Goal: Information Seeking & Learning: Learn about a topic

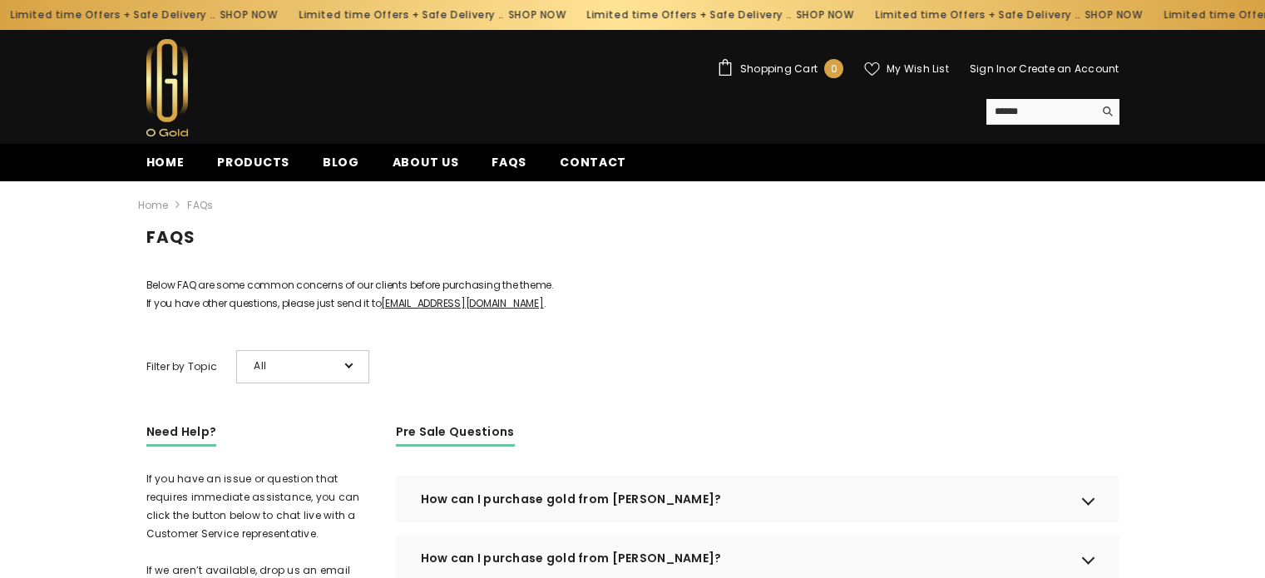
scroll to position [374, 0]
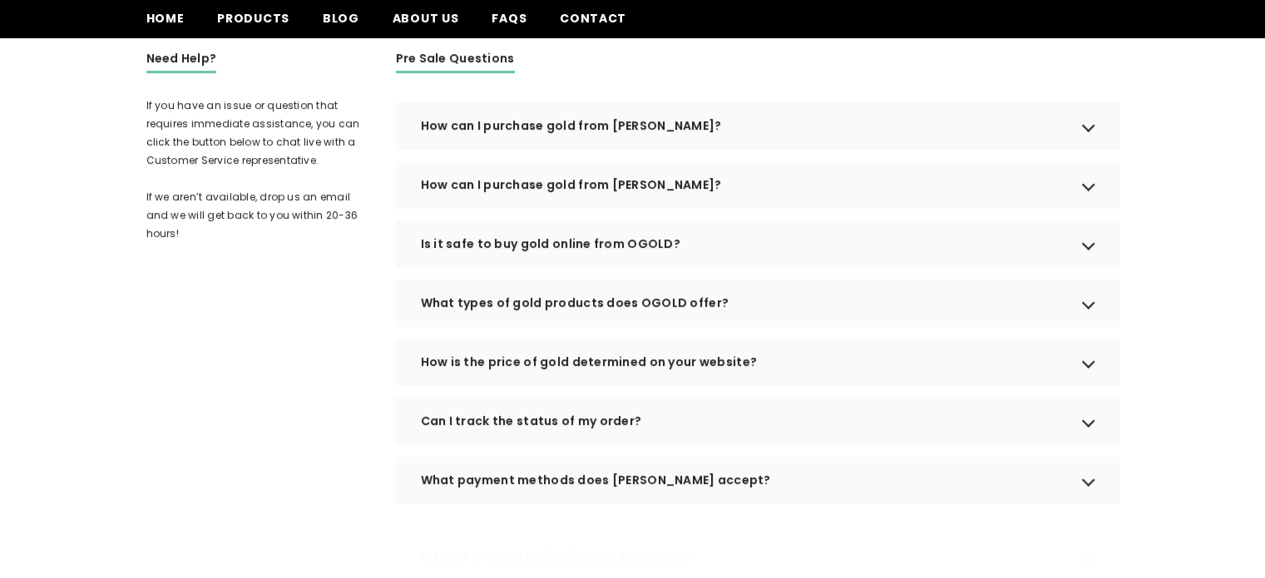
click at [502, 149] on div "How can I purchase gold from OGOLD?" at bounding box center [758, 125] width 724 height 47
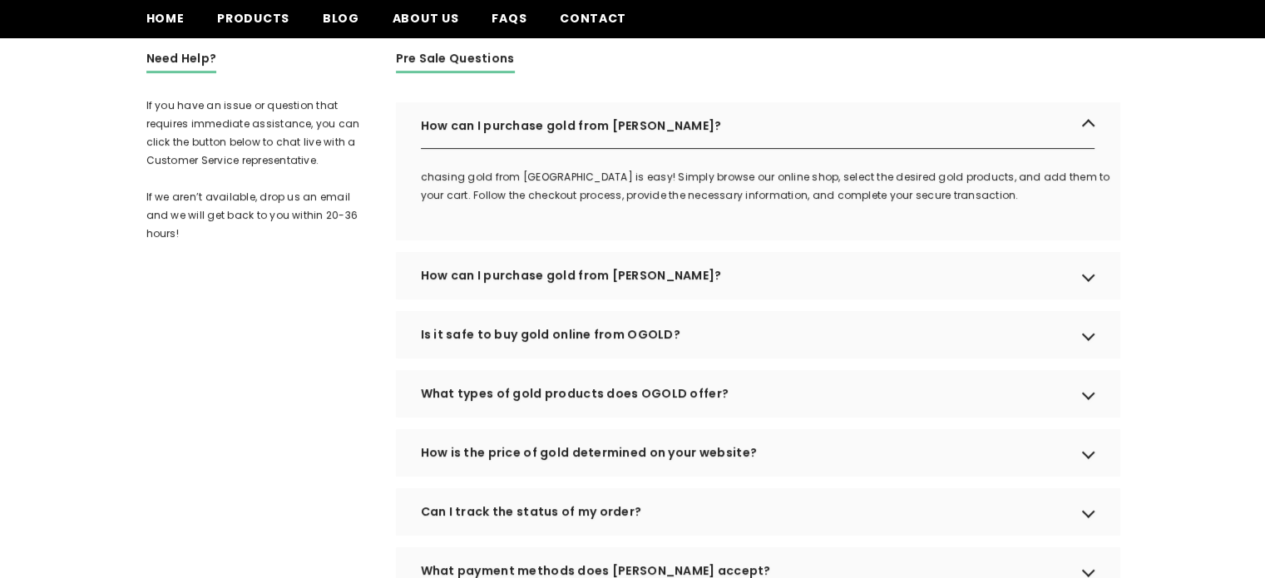
click at [280, 349] on div "Need Help? If you have an issue or question that requires immediate assistance,…" at bounding box center [258, 574] width 225 height 1051
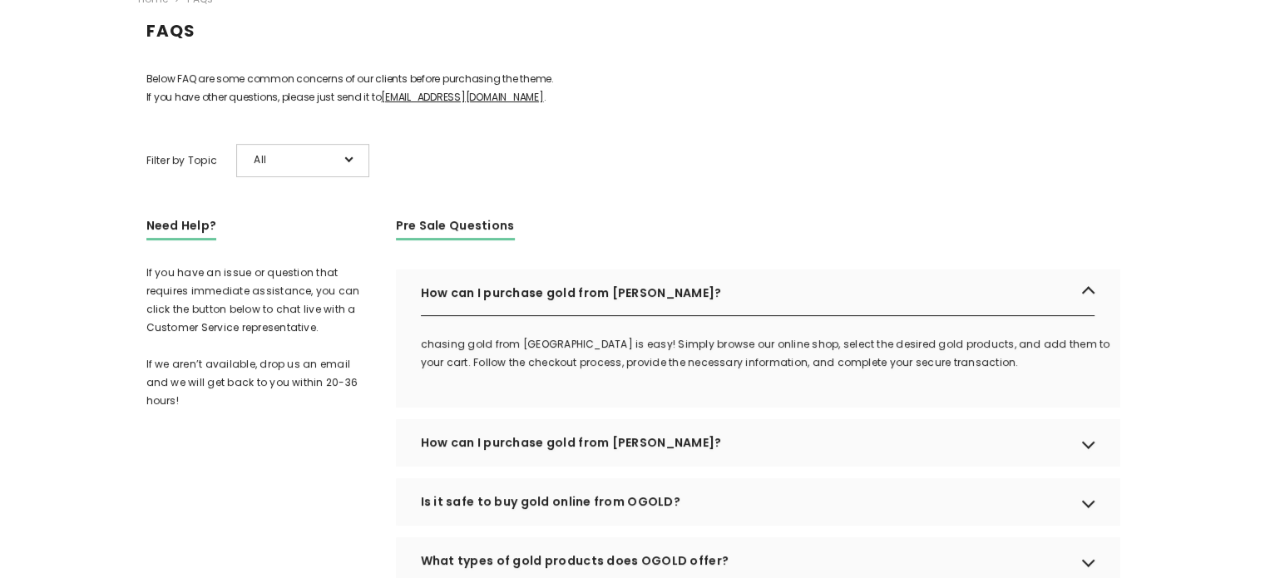
scroll to position [311, 0]
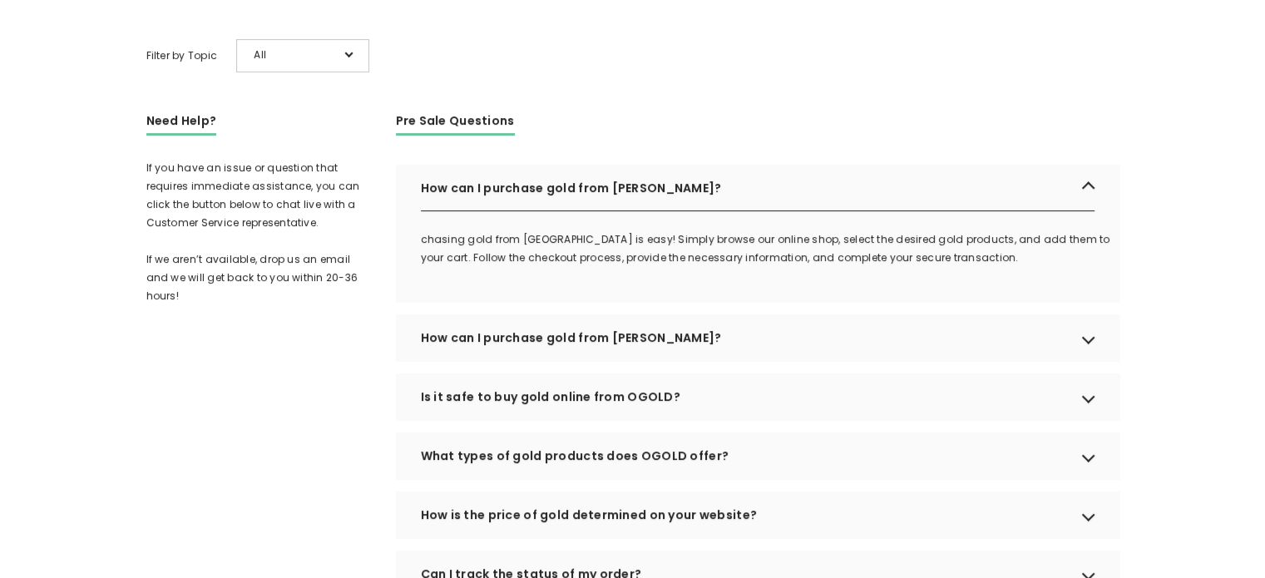
click at [723, 361] on div "How can I purchase gold from OGOLD?" at bounding box center [758, 337] width 724 height 47
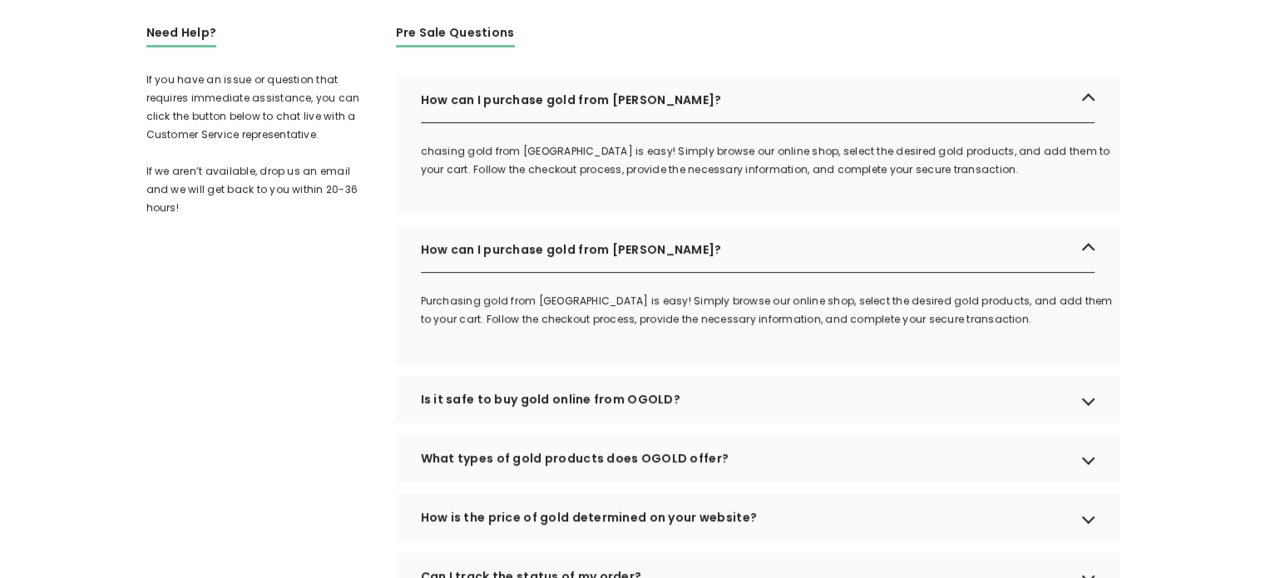
scroll to position [401, 0]
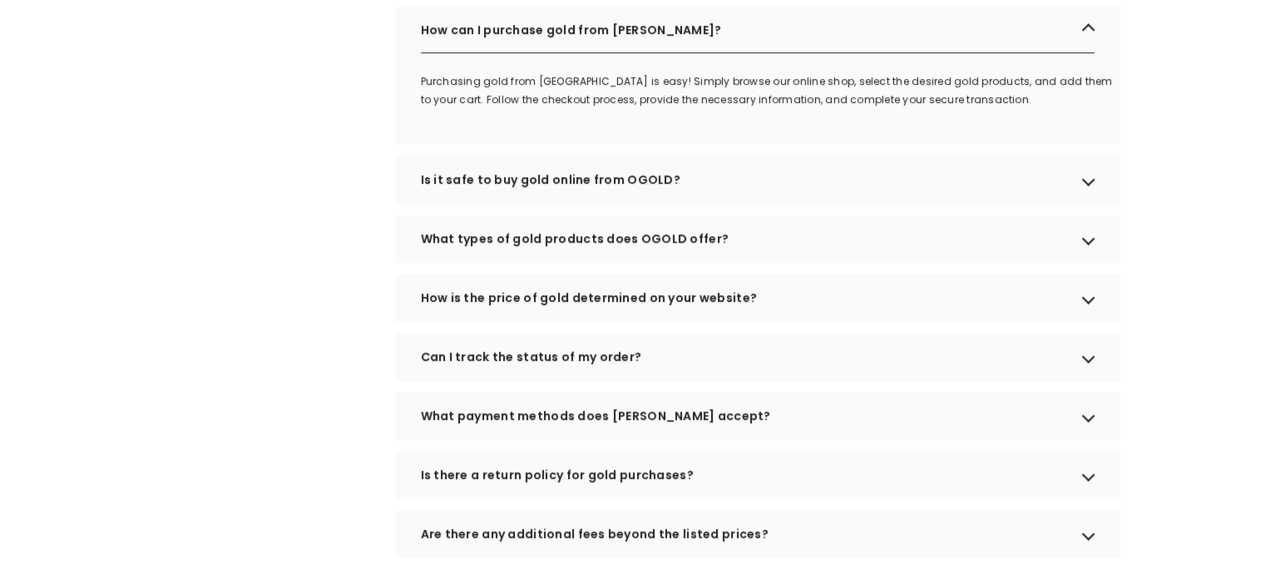
scroll to position [665, 0]
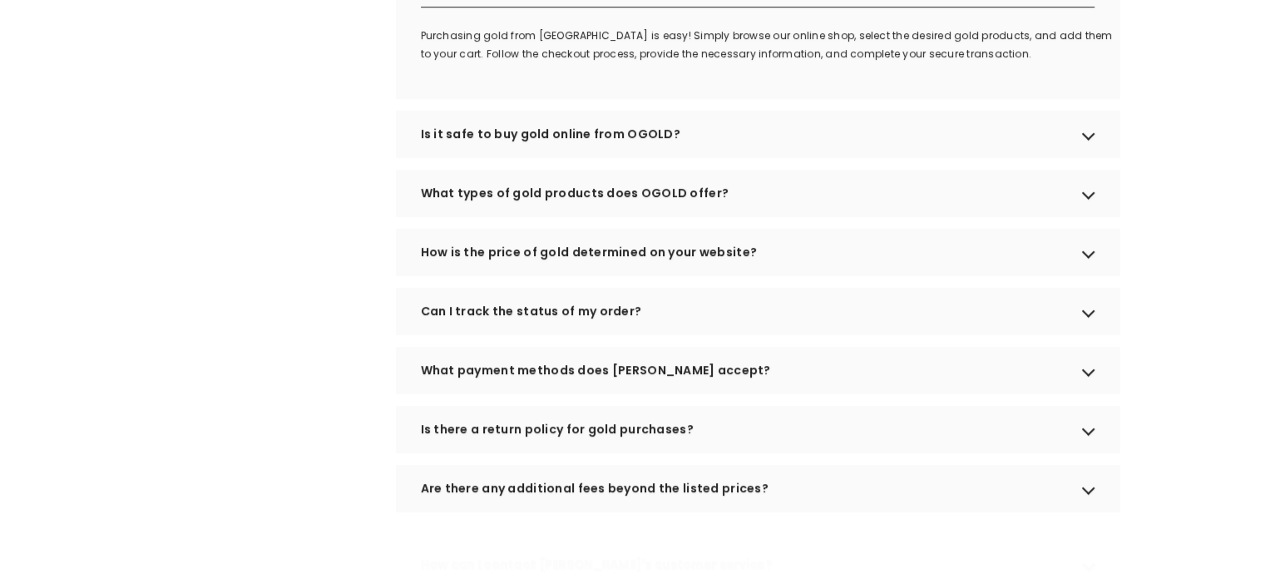
click at [527, 216] on div "What types of gold products does OGOLD offer?" at bounding box center [758, 193] width 724 height 47
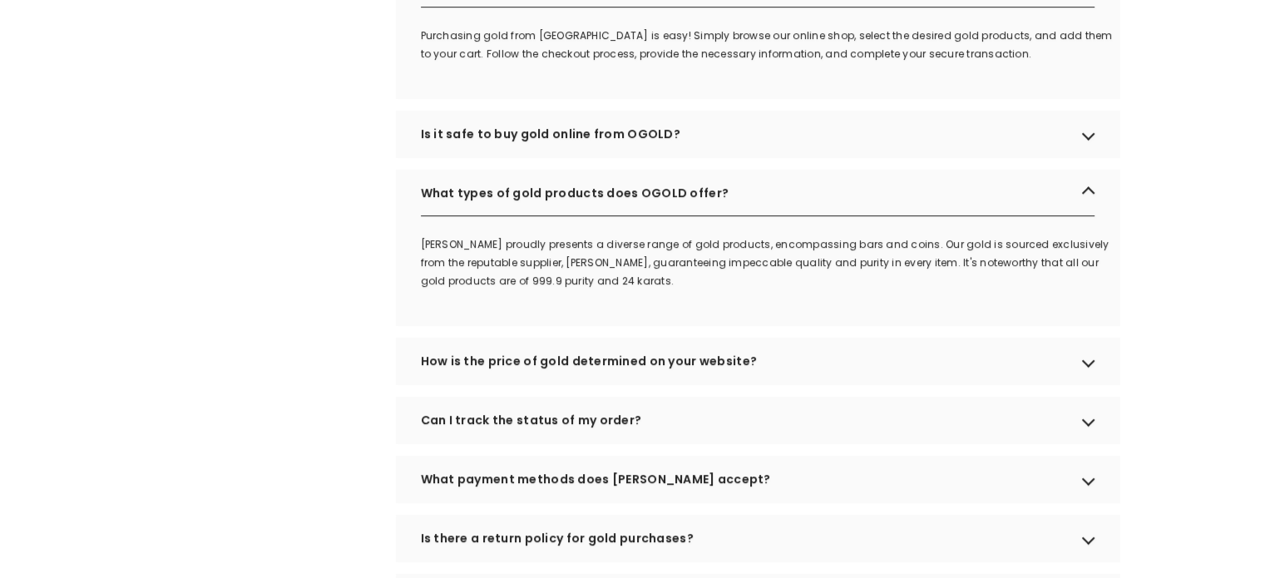
click at [358, 260] on div "Need Help? If you have an issue or question that requires immediate assistance,…" at bounding box center [258, 383] width 225 height 1250
click at [350, 295] on div "Need Help? If you have an issue or question that requires immediate assistance,…" at bounding box center [258, 383] width 225 height 1250
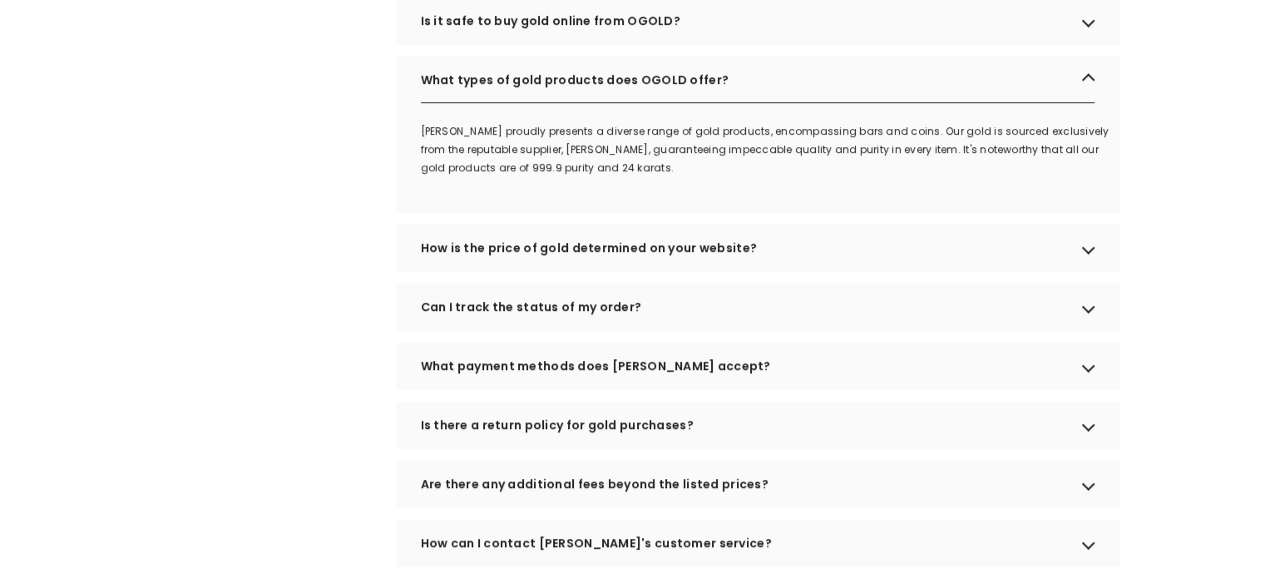
scroll to position [819, 0]
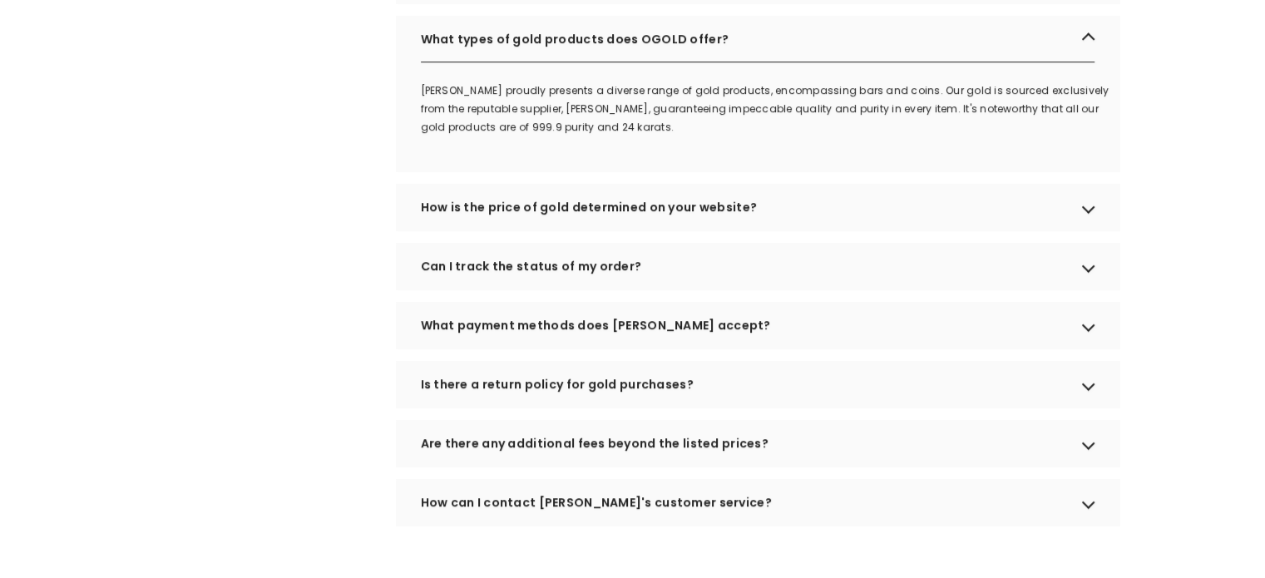
click at [329, 272] on div "Need Help? If you have an issue or question that requires immediate assistance,…" at bounding box center [258, 229] width 225 height 1250
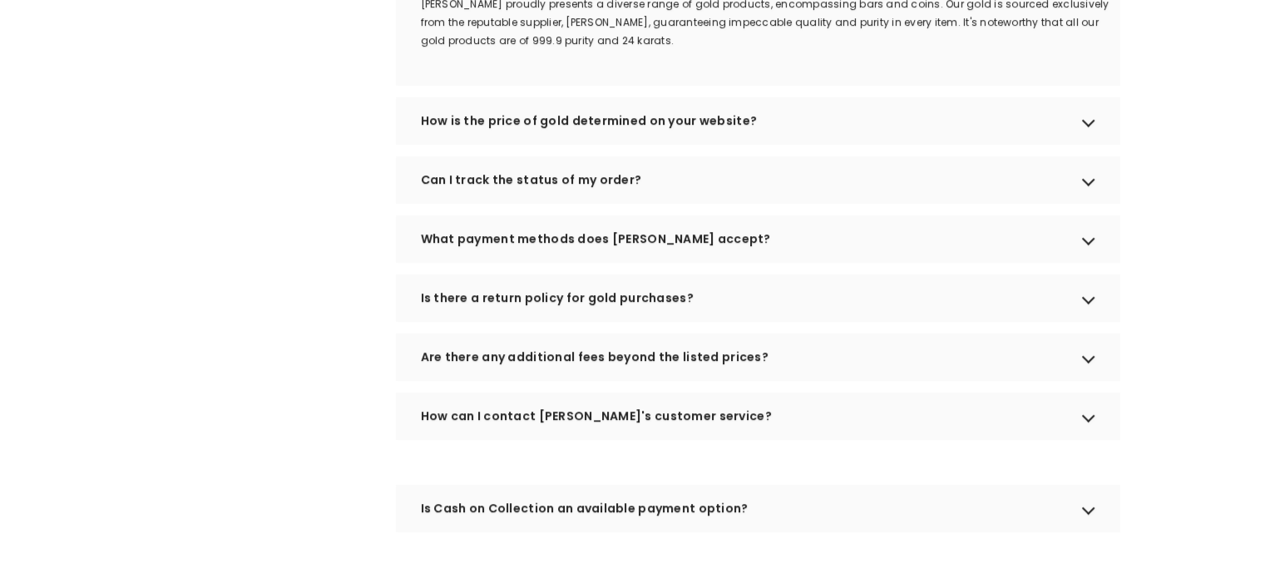
click at [467, 136] on div "How is the price of gold determined on your website?" at bounding box center [758, 120] width 724 height 47
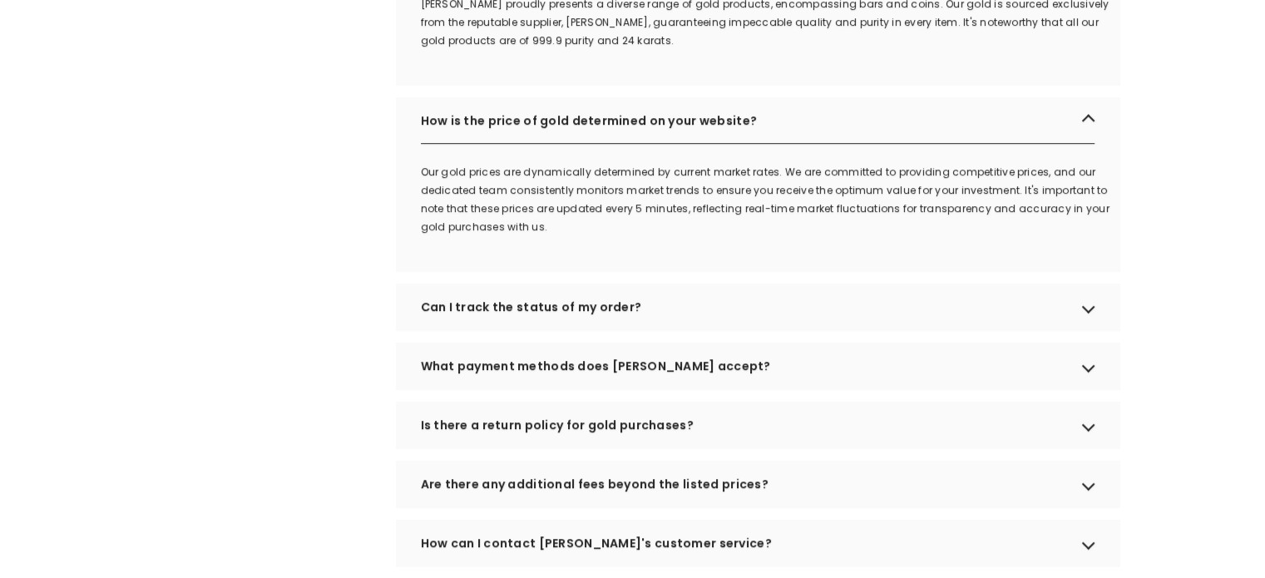
click at [333, 220] on div "Need Help? If you have an issue or question that requires immediate assistance,…" at bounding box center [258, 207] width 225 height 1378
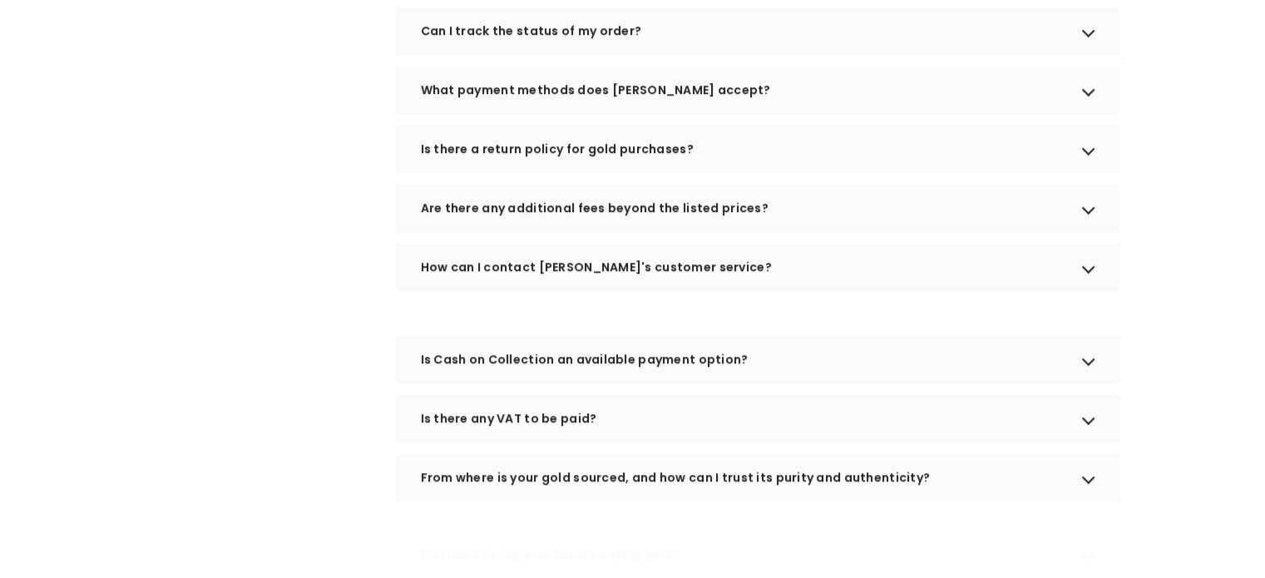
scroll to position [1181, 0]
click at [468, 101] on div "What payment methods does OGOLD accept?" at bounding box center [758, 90] width 724 height 47
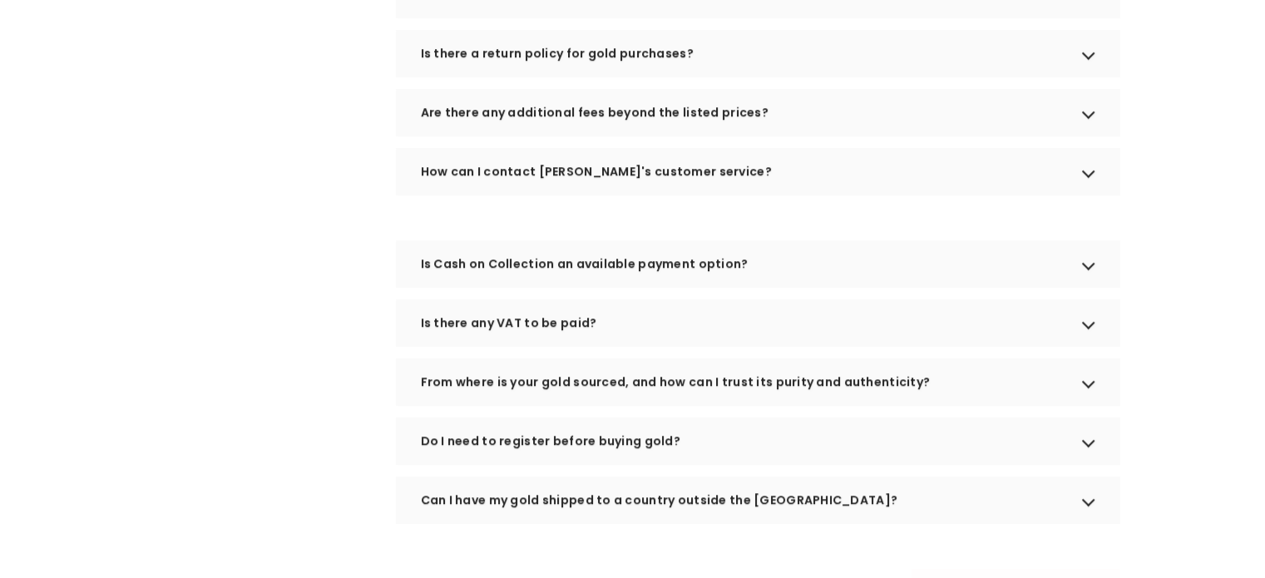
scroll to position [1358, 0]
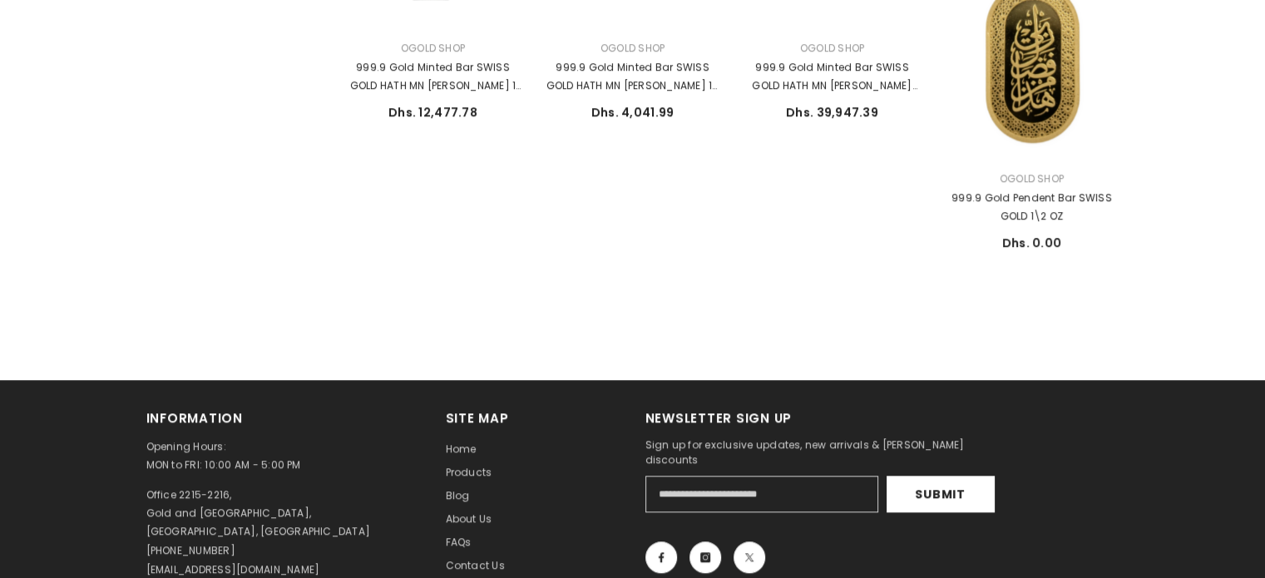
scroll to position [1253, 0]
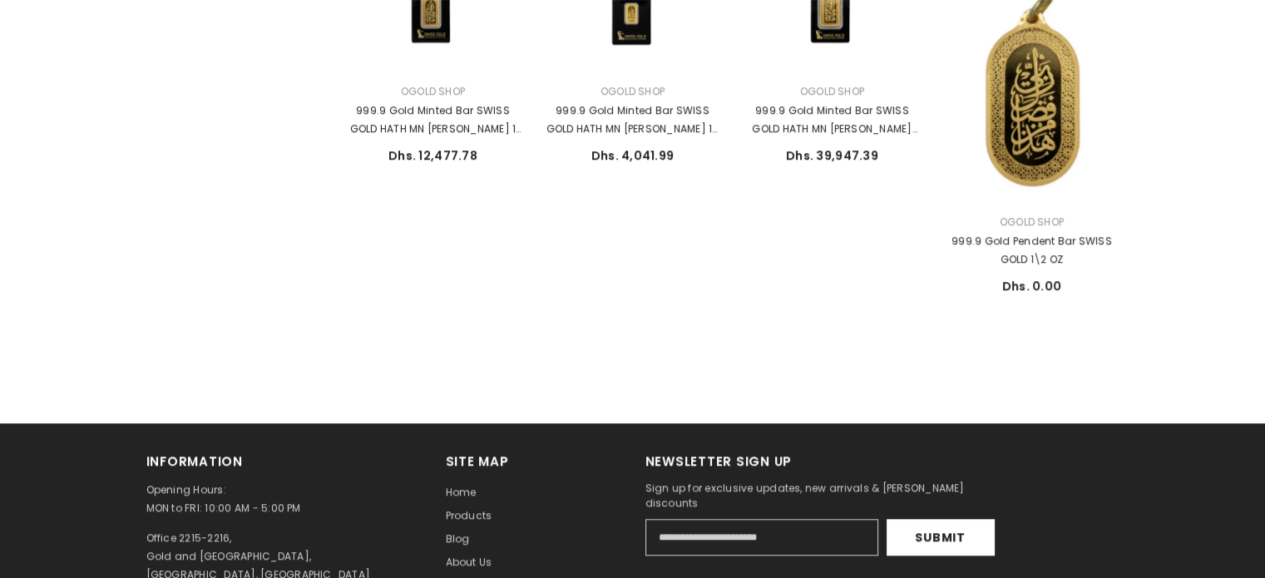
scroll to position [1115, 0]
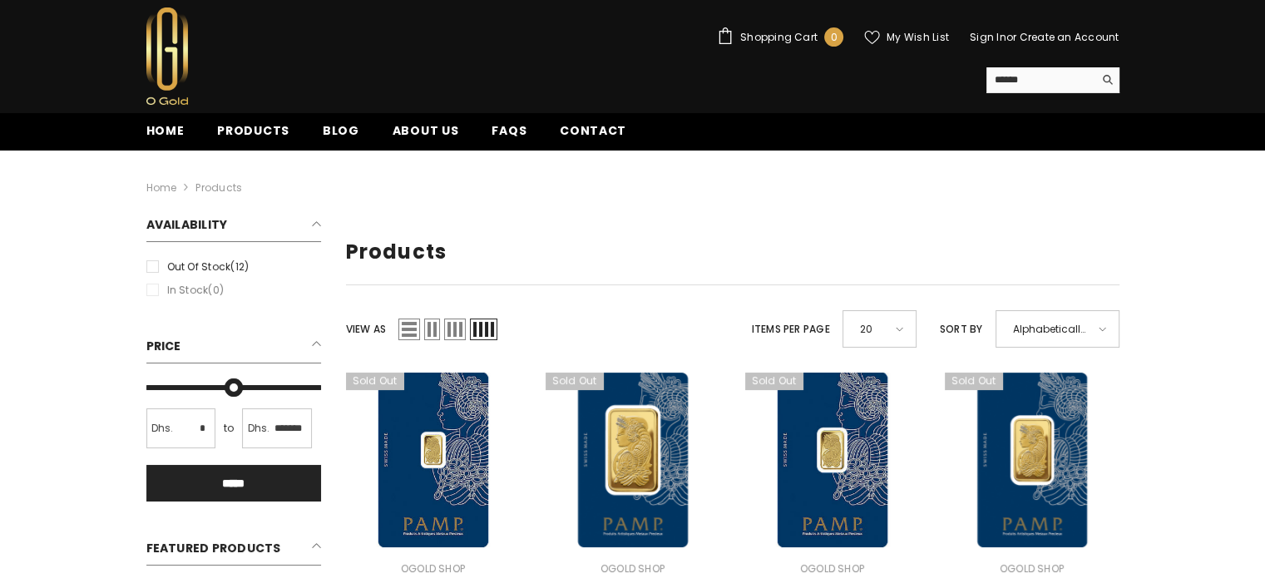
scroll to position [0, 0]
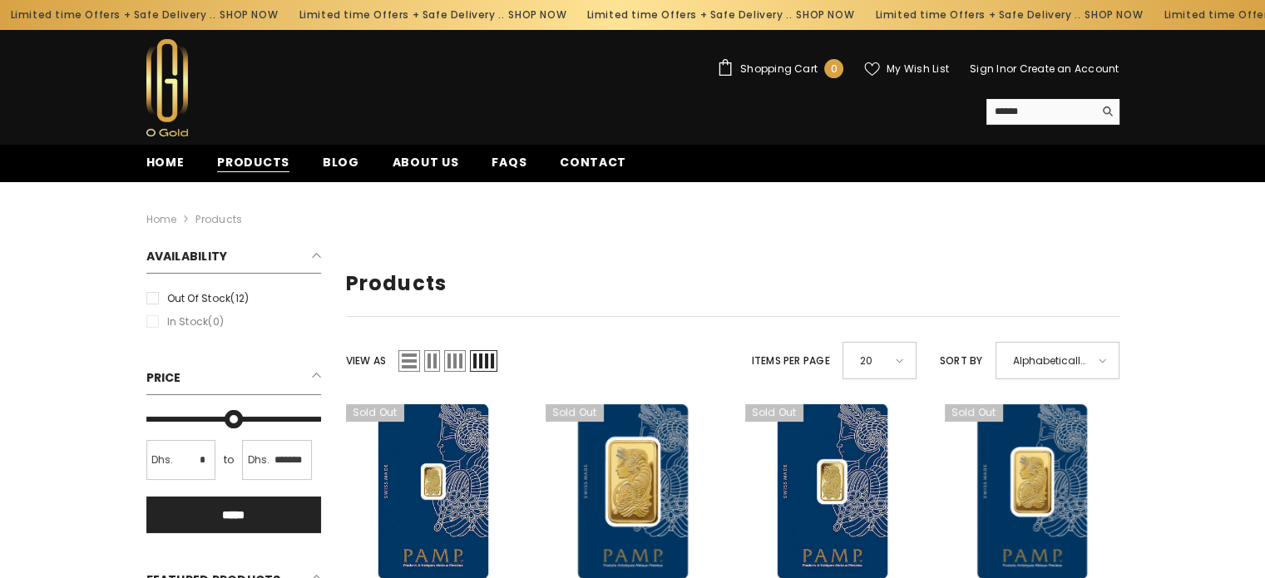
click at [240, 158] on span "Products" at bounding box center [253, 162] width 72 height 17
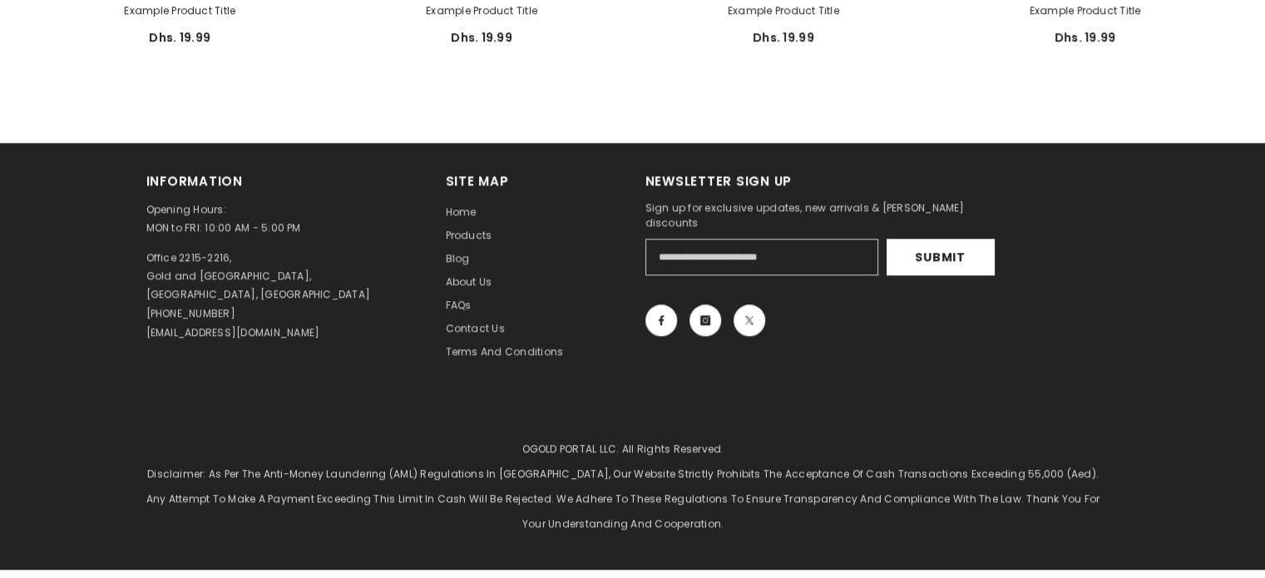
scroll to position [1223, 0]
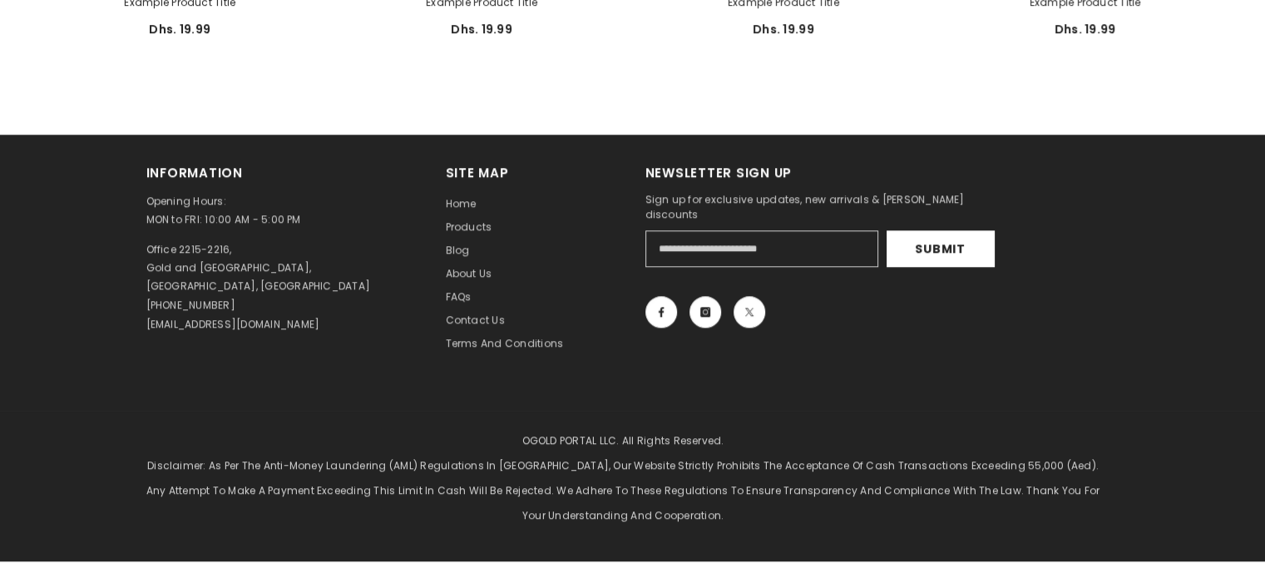
click at [367, 411] on div "OGOLD PORTAL LLC. All Rights Reserved. Disclaimer: As per the Anti-Money Launde…" at bounding box center [632, 486] width 1265 height 151
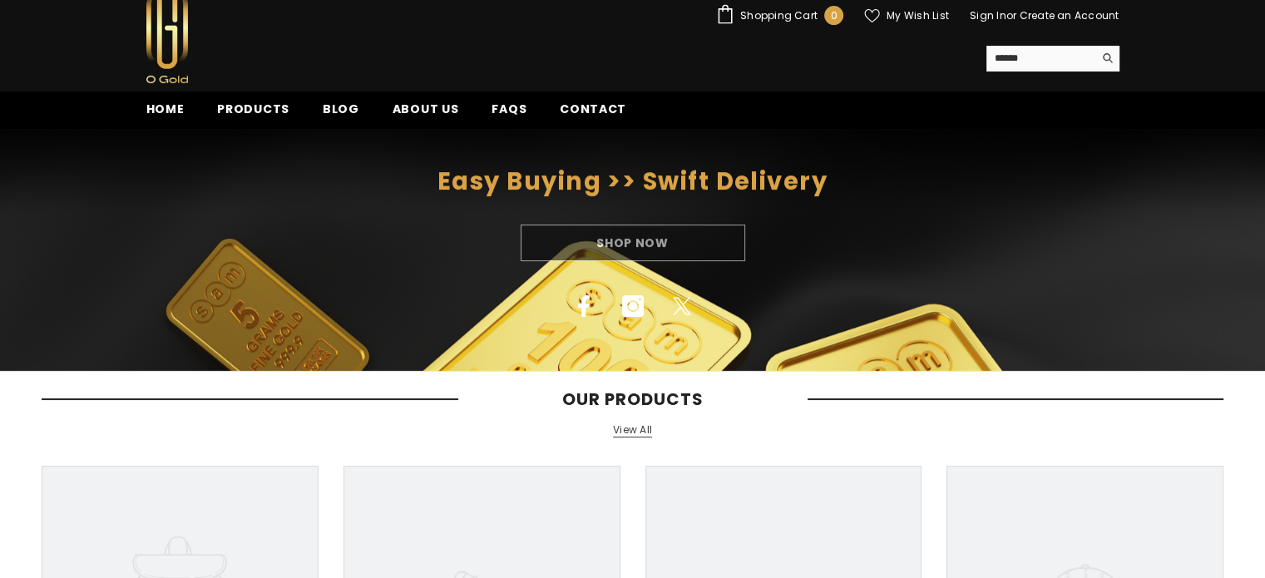
scroll to position [53, 0]
